Goal: Information Seeking & Learning: Learn about a topic

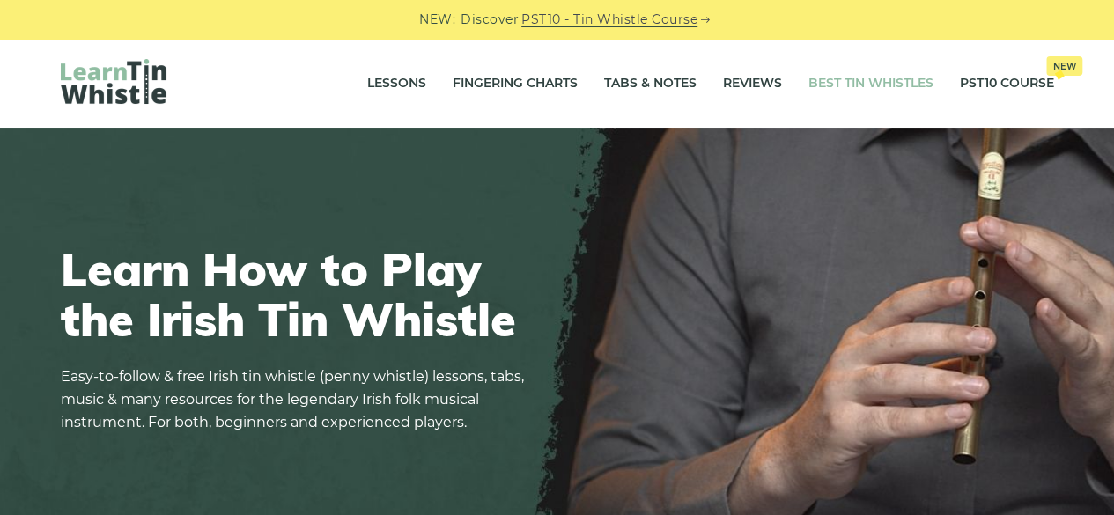
click at [869, 86] on link "Best Tin Whistles" at bounding box center [871, 84] width 125 height 44
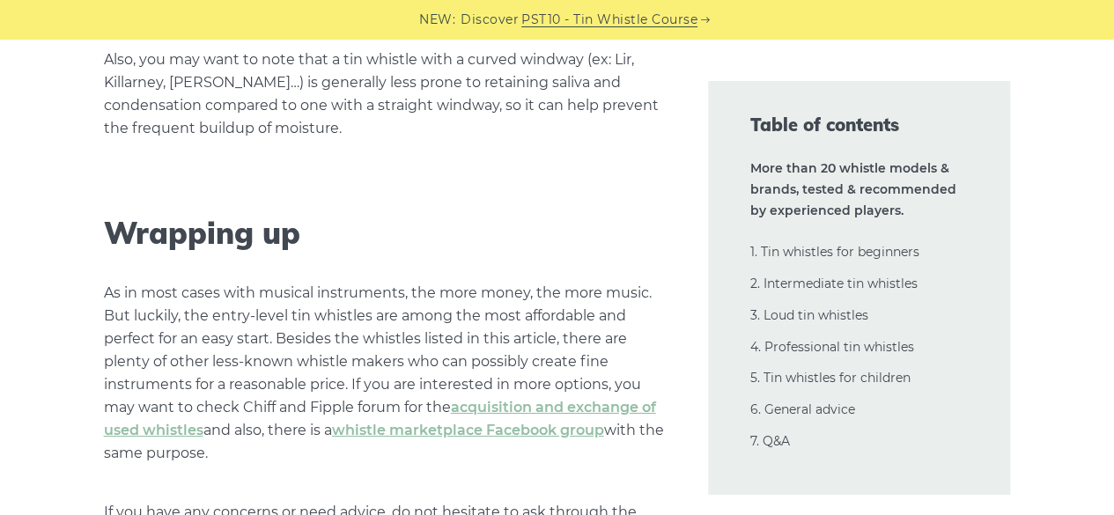
scroll to position [39290, 0]
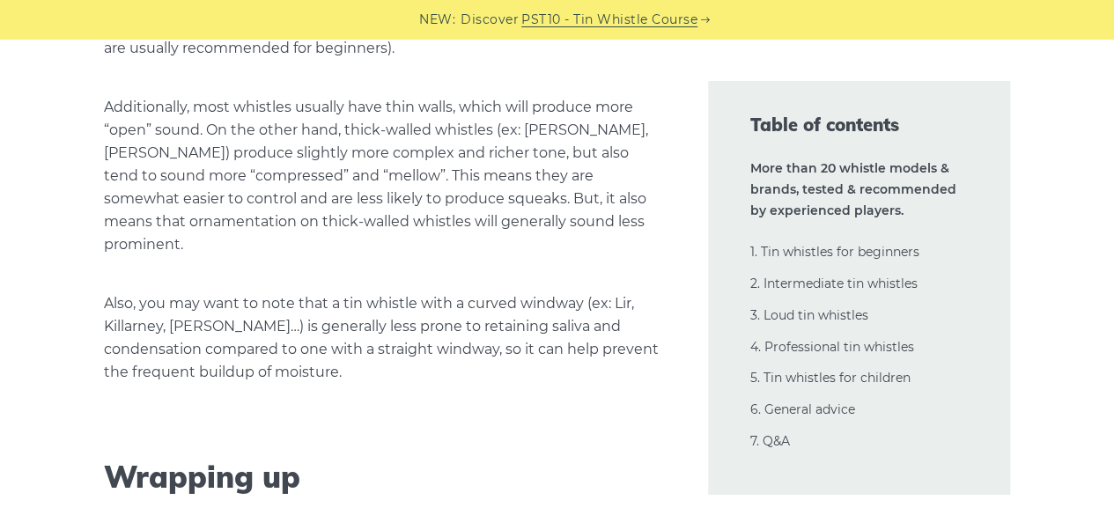
click at [610, 18] on link "PST10 - Tin Whistle Course" at bounding box center [610, 20] width 176 height 20
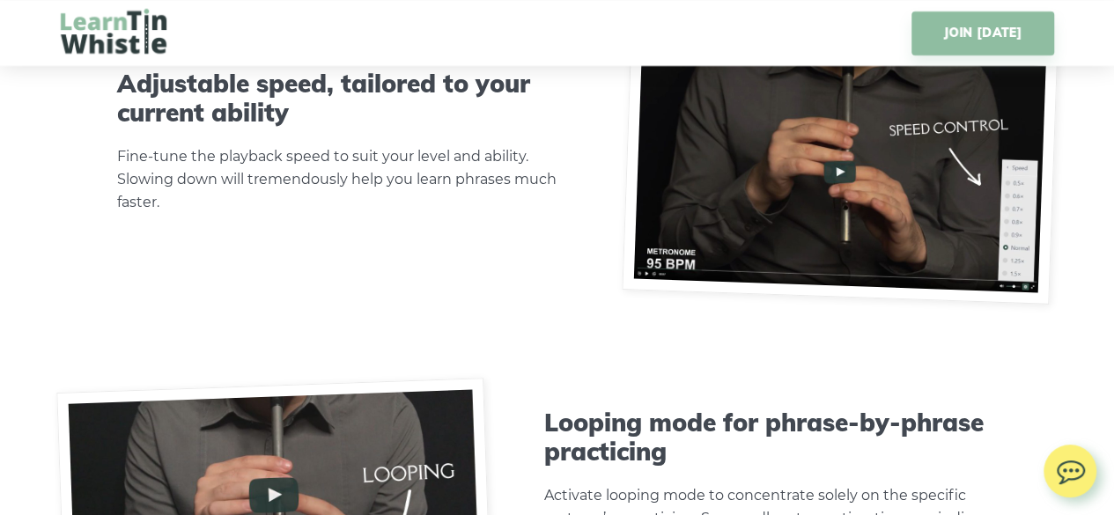
scroll to position [4845, 0]
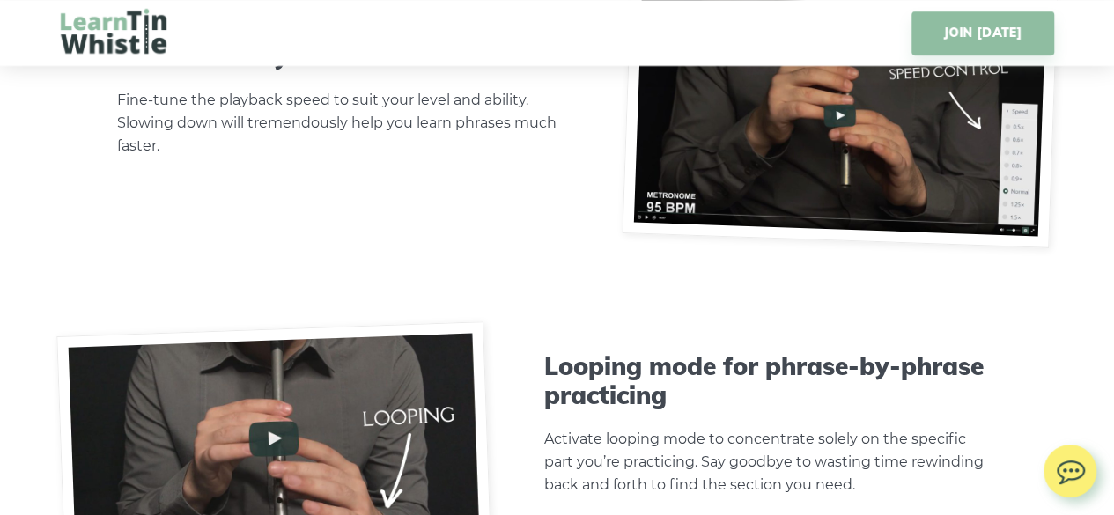
click at [847, 108] on img at bounding box center [841, 115] width 436 height 265
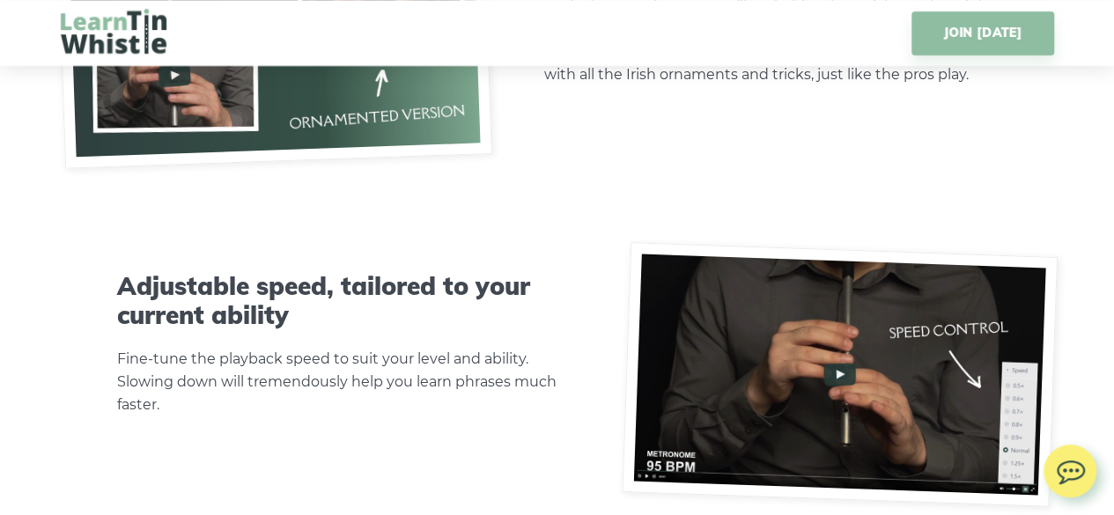
scroll to position [4581, 0]
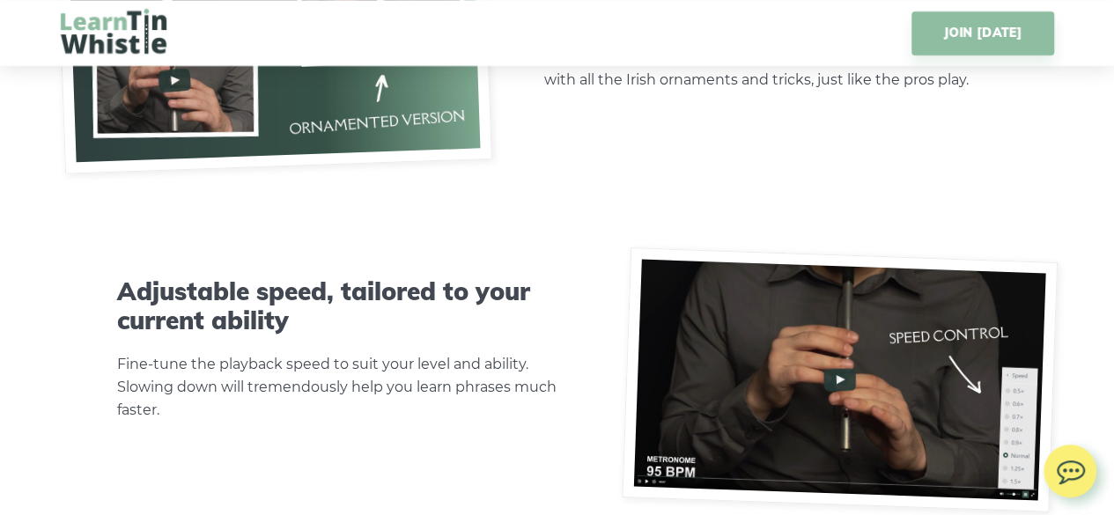
click at [835, 376] on img at bounding box center [841, 380] width 436 height 265
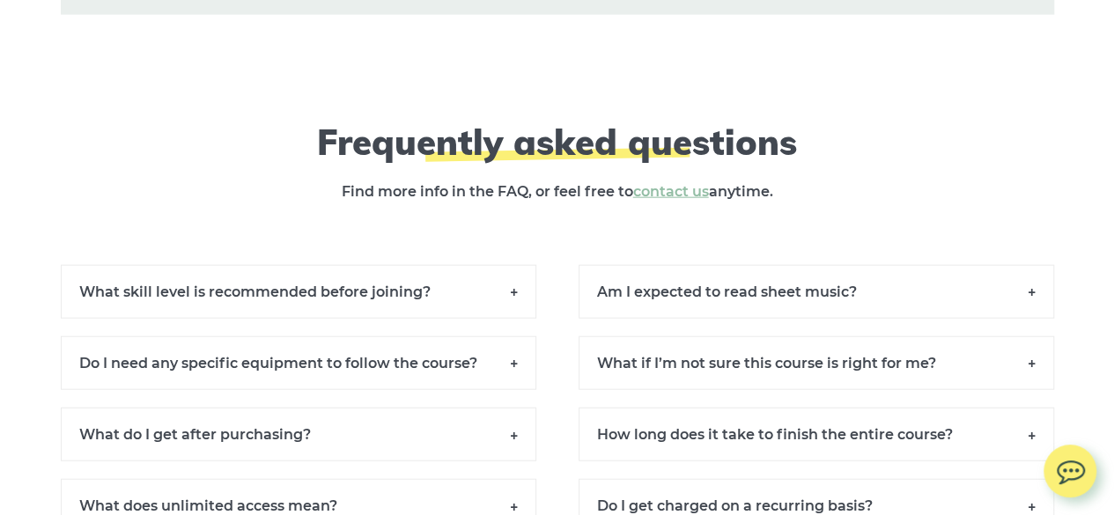
scroll to position [11893, 0]
